Goal: Book appointment/travel/reservation

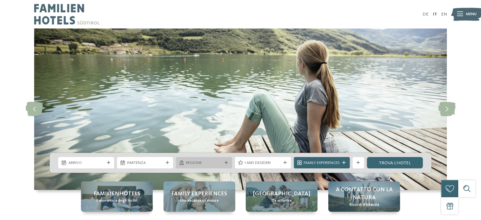
click at [203, 163] on span "Regione" at bounding box center [204, 163] width 36 height 6
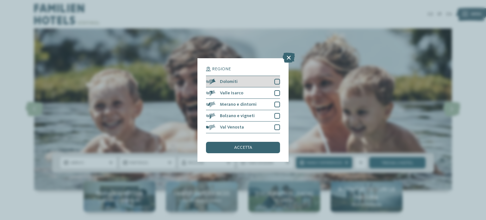
click at [278, 79] on div at bounding box center [277, 82] width 6 height 6
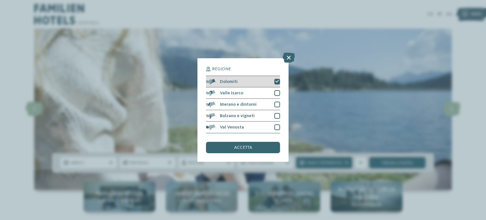
click at [276, 82] on icon at bounding box center [277, 81] width 4 height 3
click at [242, 148] on span "accetta" at bounding box center [243, 147] width 18 height 4
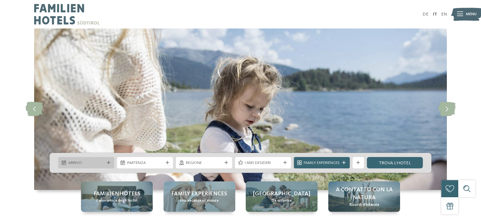
click at [80, 163] on span "Arrivo" at bounding box center [86, 163] width 36 height 6
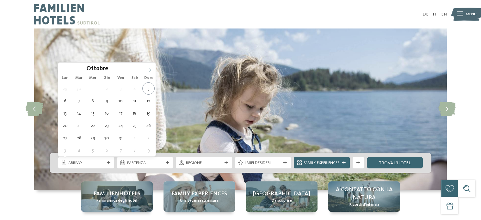
click at [149, 69] on icon at bounding box center [150, 70] width 4 height 4
type div "21.12.2025"
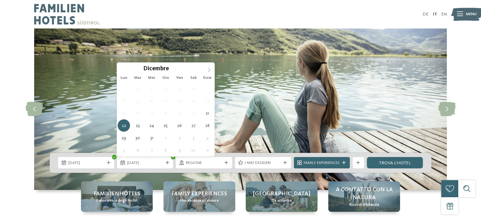
type input "****"
click at [208, 69] on icon at bounding box center [209, 70] width 4 height 4
click at [85, 163] on span "21.12.2025" at bounding box center [86, 163] width 36 height 6
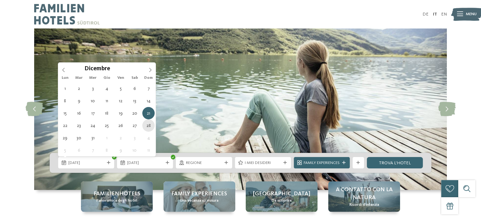
type div "28.12.2025"
type input "****"
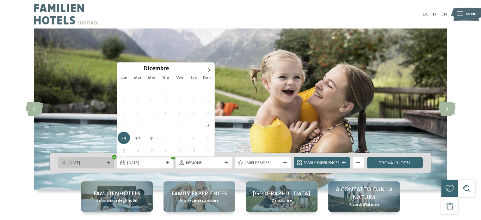
click at [74, 163] on span "28.12.2025" at bounding box center [86, 163] width 36 height 6
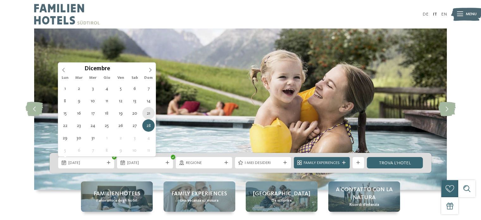
type div "21.12.2025"
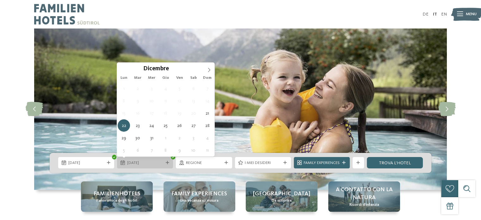
click at [136, 160] on span "22.12.2025" at bounding box center [145, 163] width 36 height 6
type div "28.12.2025"
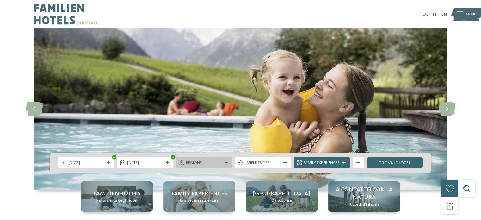
click at [198, 159] on div "Regione" at bounding box center [204, 162] width 56 height 11
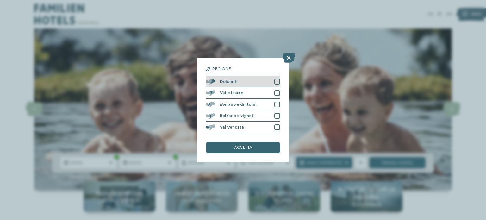
click at [276, 83] on div at bounding box center [277, 82] width 6 height 6
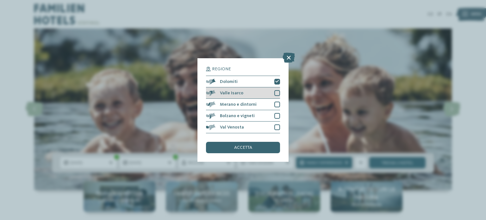
click at [276, 91] on div at bounding box center [277, 93] width 6 height 6
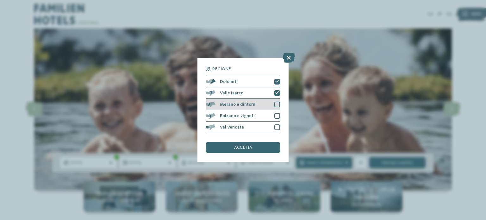
click at [278, 101] on div at bounding box center [277, 104] width 6 height 6
click at [276, 114] on div at bounding box center [277, 116] width 6 height 6
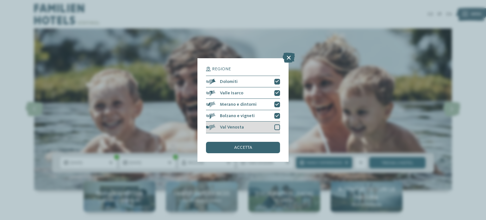
click at [276, 127] on div at bounding box center [277, 127] width 6 height 6
click at [264, 148] on div "accetta" at bounding box center [243, 147] width 74 height 11
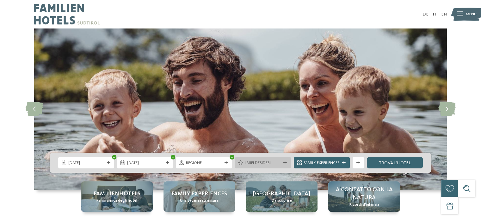
click at [274, 163] on span "I miei desideri" at bounding box center [263, 163] width 36 height 6
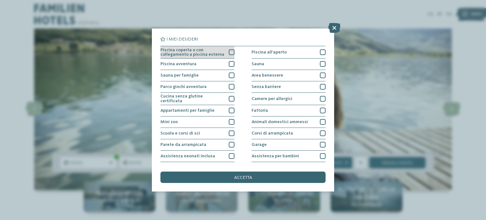
click at [225, 52] on div "Piscina coperta o con collegamento a piscina esterna" at bounding box center [197, 52] width 74 height 12
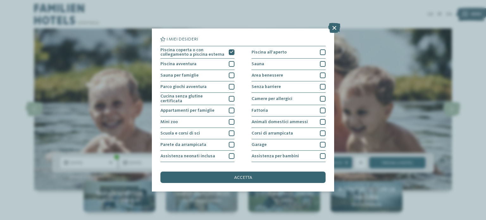
click at [235, 175] on span "accetta" at bounding box center [243, 177] width 18 height 4
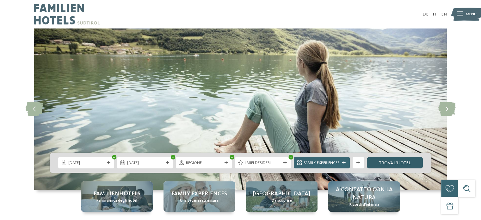
click at [391, 159] on link "trova l’hotel" at bounding box center [395, 162] width 56 height 11
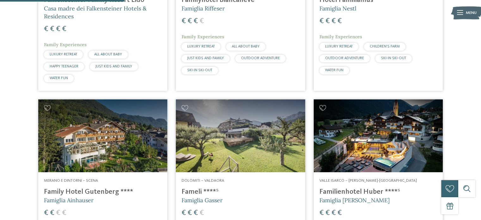
scroll to position [348, 0]
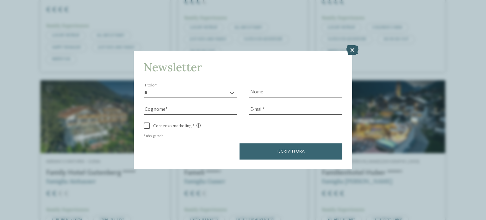
click at [354, 48] on icon at bounding box center [352, 50] width 12 height 10
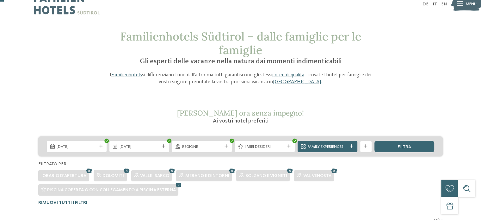
scroll to position [105, 0]
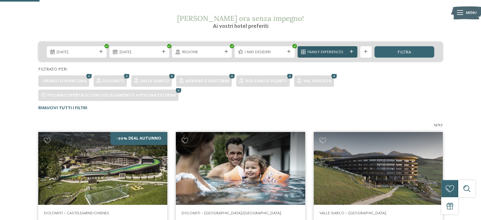
click at [349, 51] on div at bounding box center [352, 51] width 6 height 3
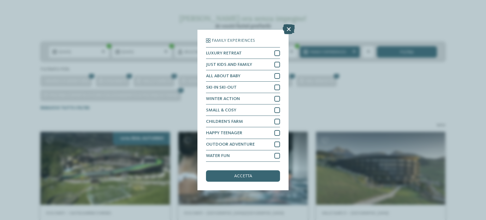
click at [290, 28] on icon at bounding box center [288, 29] width 12 height 10
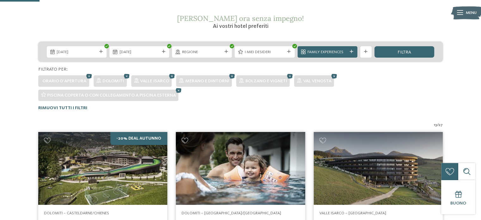
click at [469, 13] on span "Menu" at bounding box center [471, 13] width 11 height 6
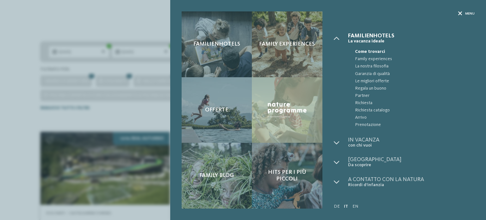
click at [467, 14] on span "Menu" at bounding box center [469, 13] width 9 height 5
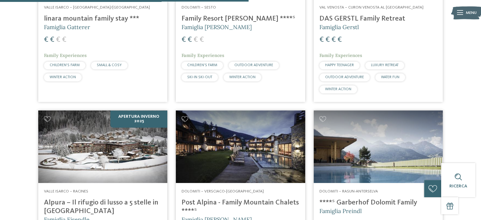
scroll to position [611, 0]
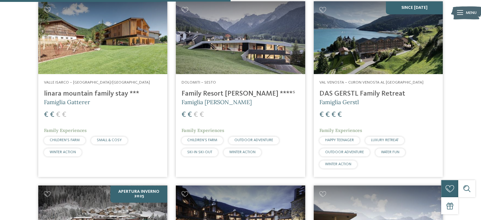
click at [148, 61] on img at bounding box center [102, 37] width 129 height 73
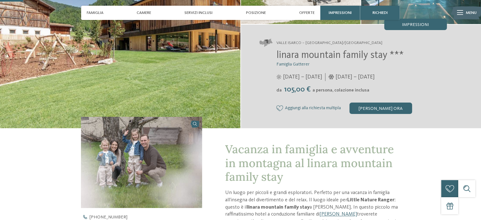
scroll to position [95, 0]
